Goal: Task Accomplishment & Management: Use online tool/utility

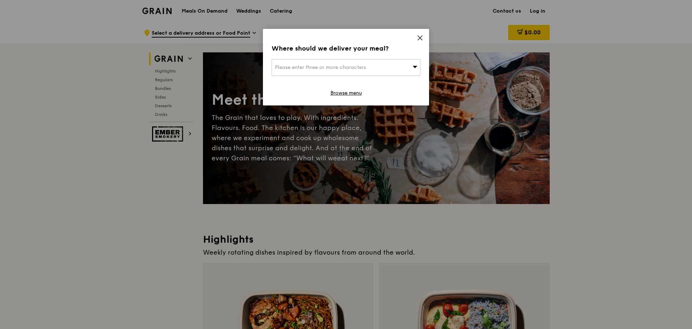
click at [379, 68] on div "Please enter three or more characters" at bounding box center [346, 67] width 149 height 17
click at [379, 68] on input "search" at bounding box center [346, 68] width 148 height 16
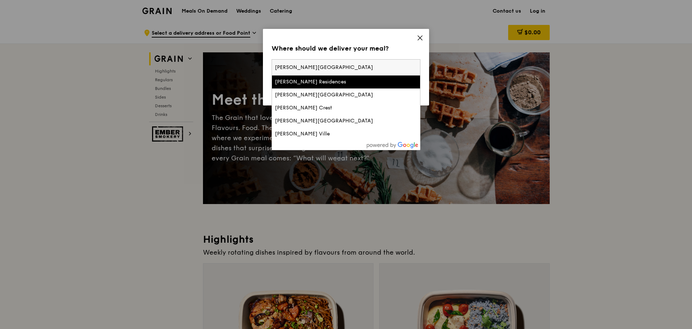
paste input "417557"
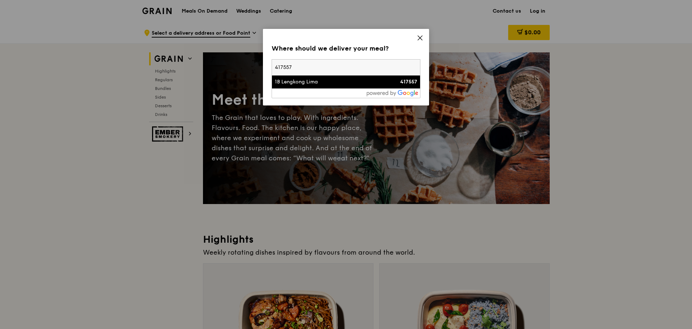
type input "417557"
click at [359, 83] on div "1B Lengkong Lima" at bounding box center [328, 81] width 107 height 7
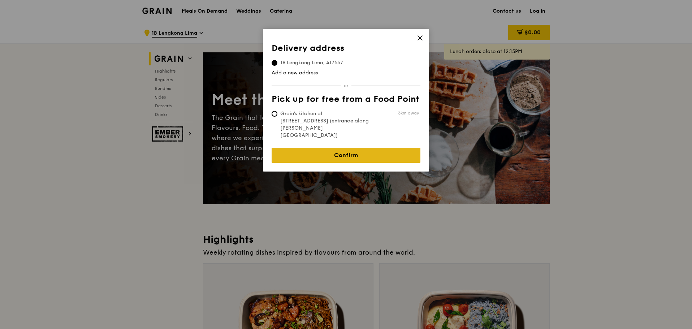
click at [346, 148] on link "Confirm" at bounding box center [346, 155] width 149 height 15
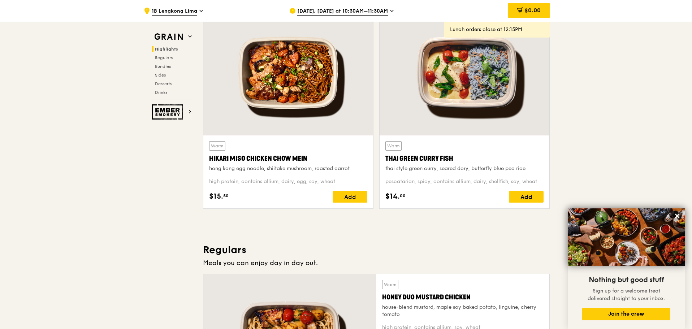
scroll to position [253, 0]
click at [277, 81] on div at bounding box center [288, 72] width 170 height 125
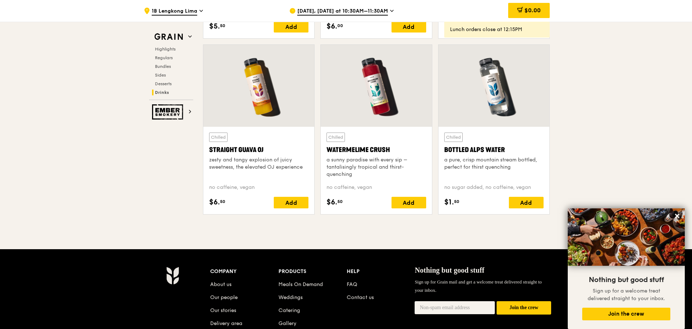
scroll to position [2966, 0]
